Goal: Check status: Check status

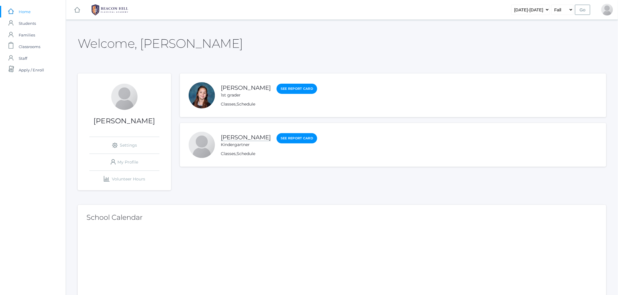
click at [251, 139] on link "[PERSON_NAME]" at bounding box center [246, 137] width 50 height 7
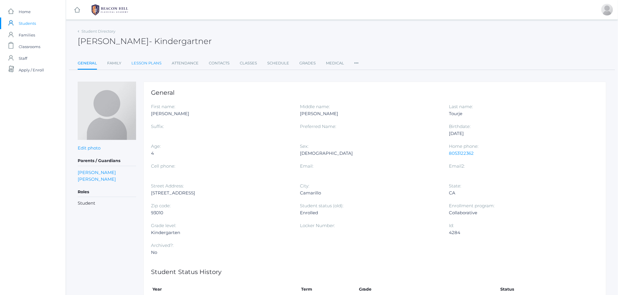
click at [155, 64] on link "Lesson Plans" at bounding box center [146, 64] width 30 height 12
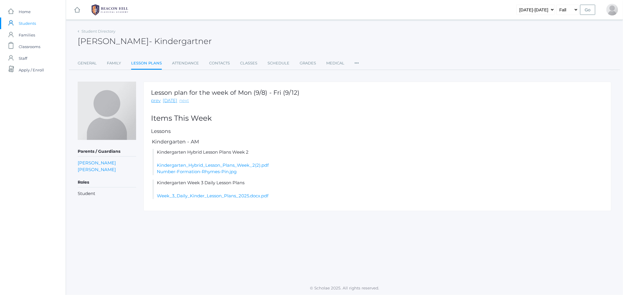
click at [186, 101] on link "next" at bounding box center [184, 100] width 10 height 7
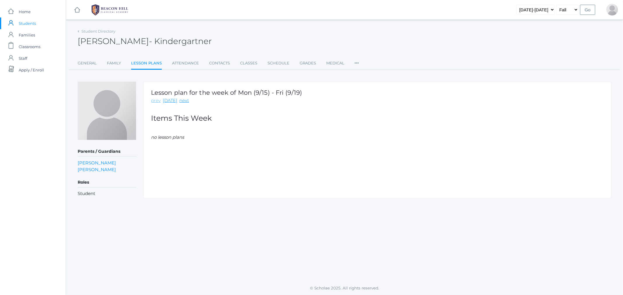
click at [154, 100] on link "prev" at bounding box center [156, 100] width 10 height 7
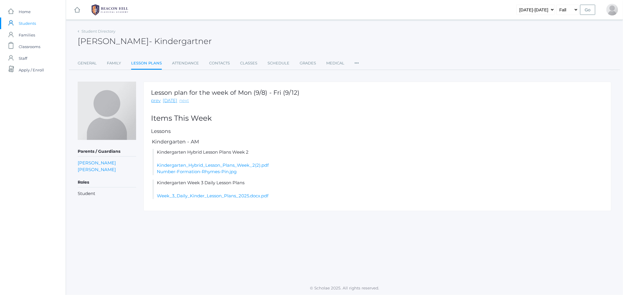
click at [182, 100] on link "next" at bounding box center [184, 100] width 10 height 7
